Goal: Information Seeking & Learning: Understand process/instructions

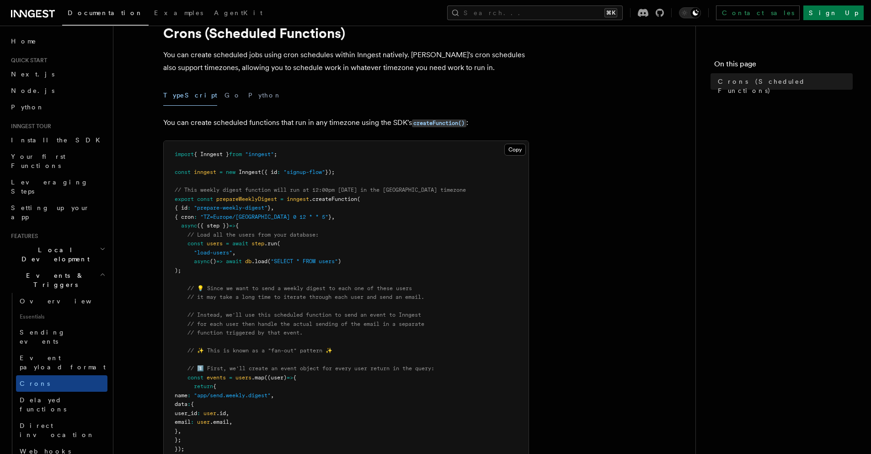
scroll to position [42, 0]
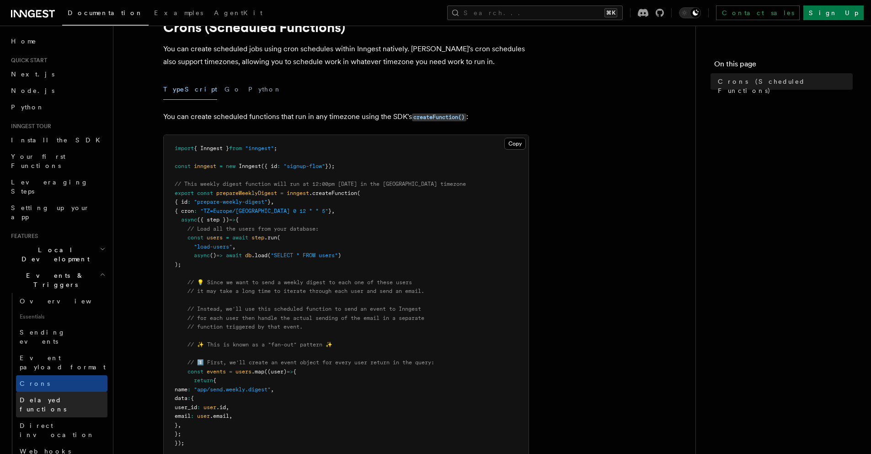
click at [38, 396] on span "Delayed functions" at bounding box center [43, 404] width 47 height 16
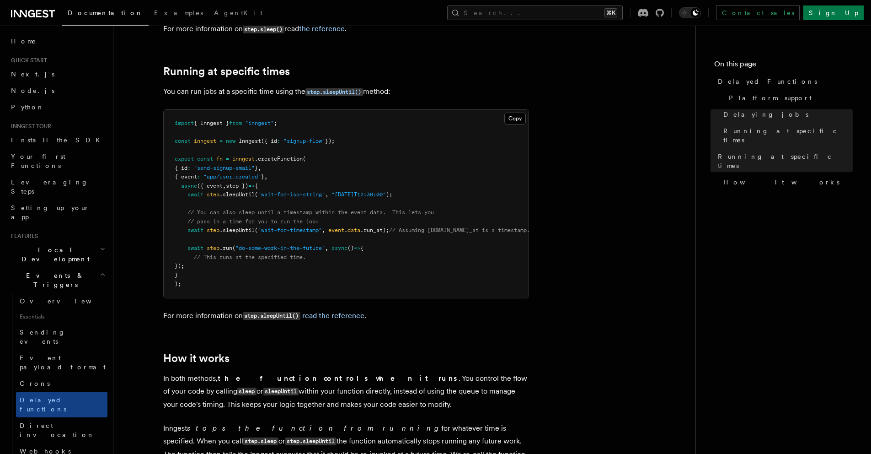
scroll to position [602, 0]
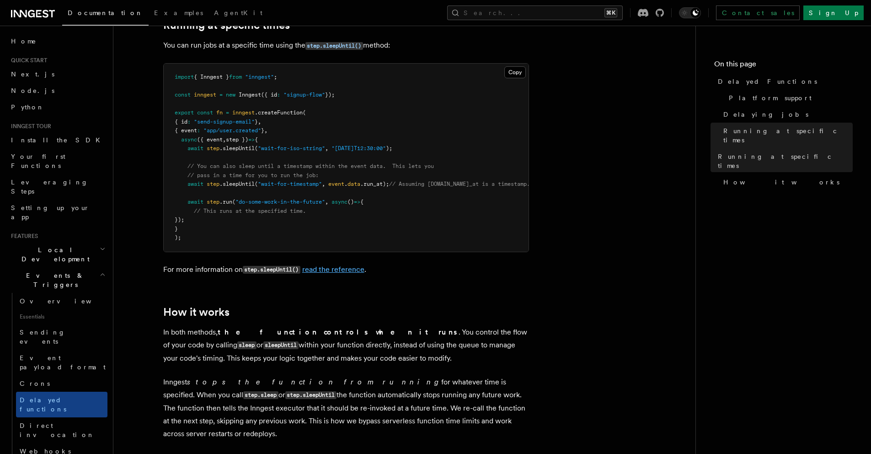
click at [339, 265] on link "read the reference" at bounding box center [333, 269] width 62 height 9
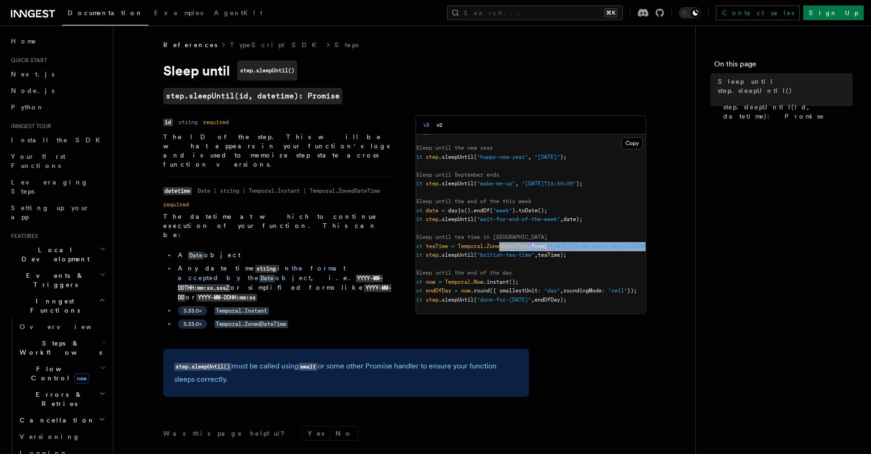
scroll to position [0, 82]
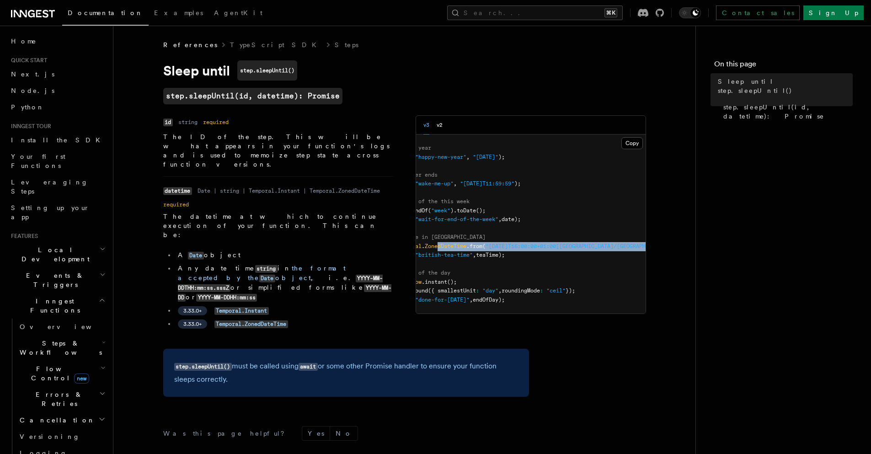
drag, startPoint x: 528, startPoint y: 248, endPoint x: 645, endPoint y: 247, distance: 117.1
click at [645, 247] on pre "// Sleep until the new year await step .sleepUntil ( "happy-new-year" , "[DATE]…" at bounding box center [531, 223] width 230 height 179
click at [626, 260] on pre "// Sleep until the new year await step .sleepUntil ( "happy-new-year" , "[DATE]…" at bounding box center [531, 223] width 230 height 179
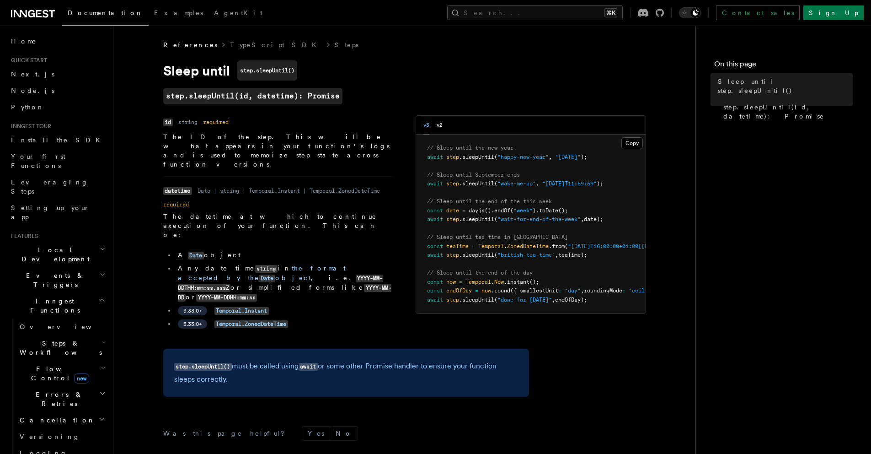
drag, startPoint x: 545, startPoint y: 259, endPoint x: 427, endPoint y: 247, distance: 118.6
click at [399, 250] on div "Name id Type string Required required Description The ID of the step. This will…" at bounding box center [404, 226] width 483 height 222
click at [452, 249] on span "teaTime" at bounding box center [457, 246] width 22 height 6
drag, startPoint x: 608, startPoint y: 254, endPoint x: 484, endPoint y: 251, distance: 123.9
click at [484, 251] on pre "// Sleep until the new year await step .sleepUntil ( "happy-new-year" , "[DATE]…" at bounding box center [531, 223] width 230 height 179
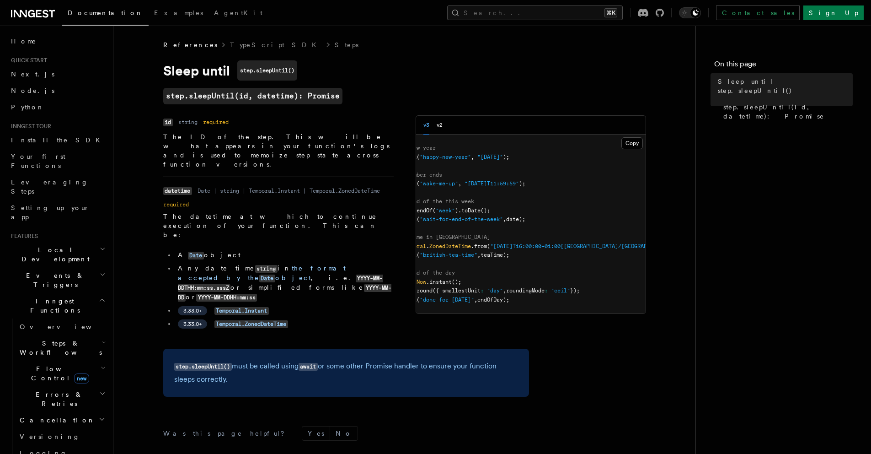
scroll to position [0, 82]
click at [678, 247] on span ");" at bounding box center [681, 246] width 6 height 6
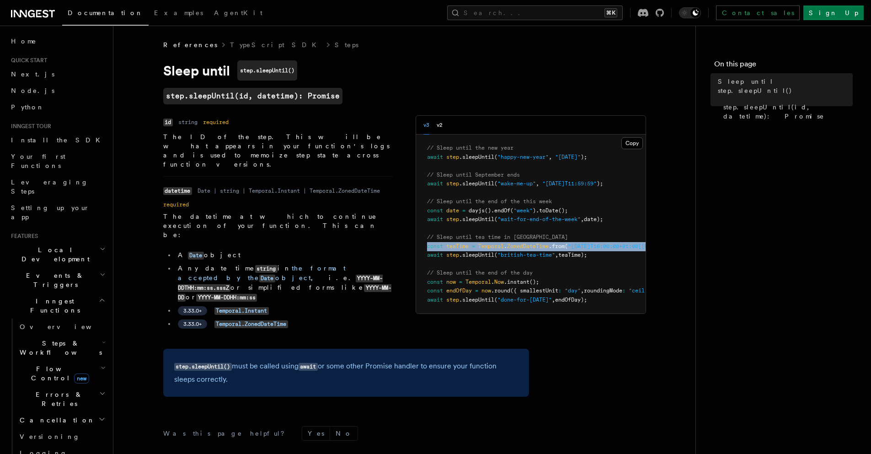
drag, startPoint x: 641, startPoint y: 246, endPoint x: 422, endPoint y: 247, distance: 219.5
click at [422, 247] on pre "// Sleep until the new year await step .sleepUntil ( "happy-new-year" , "[DATE]…" at bounding box center [531, 223] width 230 height 179
copy span "const teaTime = Temporal . ZonedDateTime .from ( "[DATE]T16:00:00+01:00[[GEOGRA…"
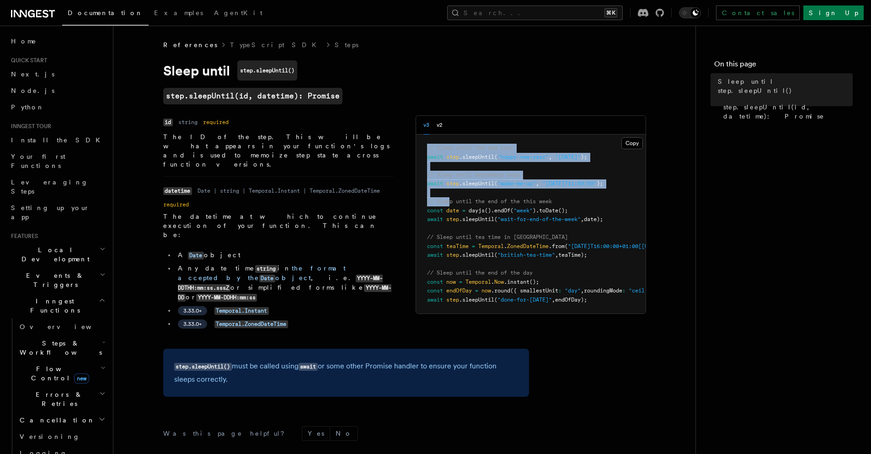
drag, startPoint x: 444, startPoint y: 137, endPoint x: 450, endPoint y: 205, distance: 68.0
click at [450, 205] on pre "// Sleep until the new year await step .sleepUntil ( "happy-new-year" , "[DATE]…" at bounding box center [531, 223] width 230 height 179
click at [437, 128] on button "v2" at bounding box center [440, 125] width 6 height 19
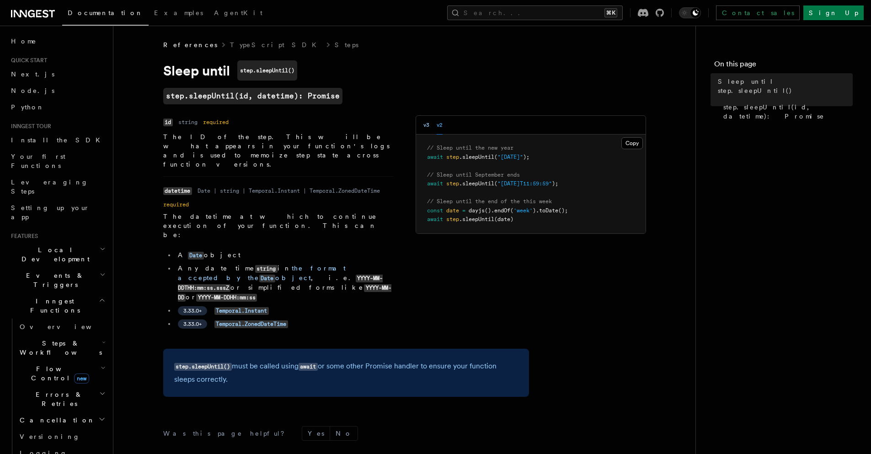
click at [425, 128] on button "v3" at bounding box center [426, 125] width 6 height 19
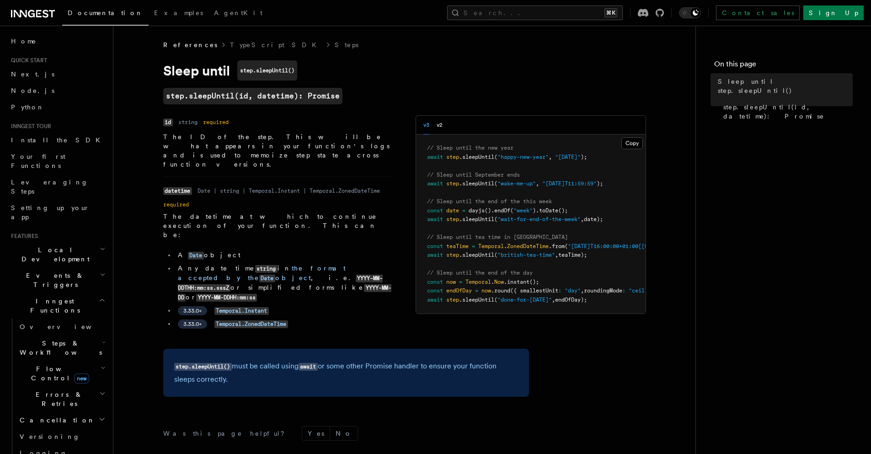
click at [448, 128] on div "v3 v2" at bounding box center [531, 125] width 230 height 19
click at [444, 128] on div "v3 v2" at bounding box center [531, 125] width 230 height 19
click at [436, 128] on div "v3 v2" at bounding box center [432, 125] width 19 height 19
click at [439, 127] on button "v2" at bounding box center [440, 125] width 6 height 19
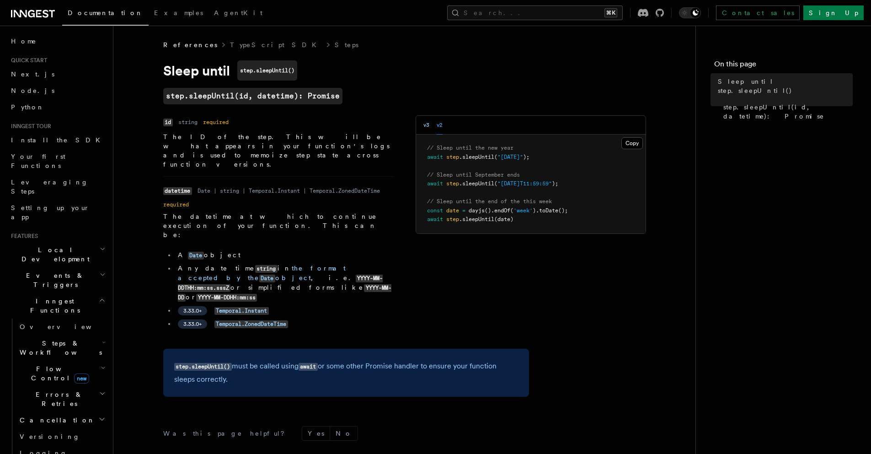
click at [423, 127] on button "v3" at bounding box center [426, 125] width 6 height 19
